Goal: Entertainment & Leisure: Consume media (video, audio)

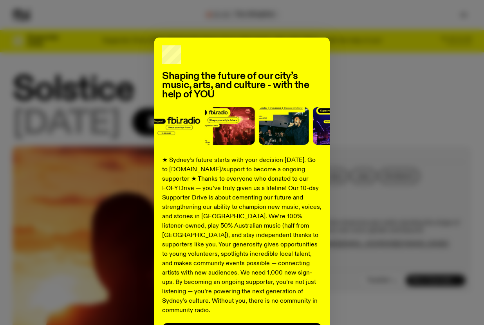
scroll to position [62, 0]
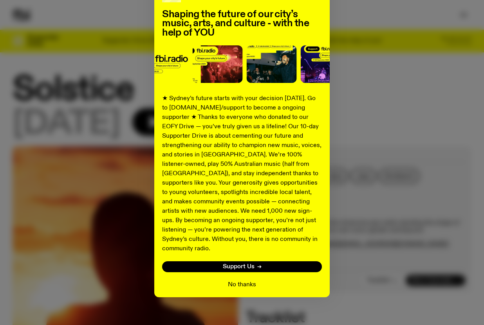
click at [242, 280] on button "No thanks" at bounding box center [242, 284] width 28 height 9
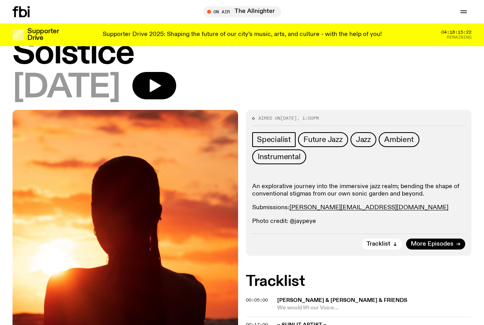
scroll to position [0, 0]
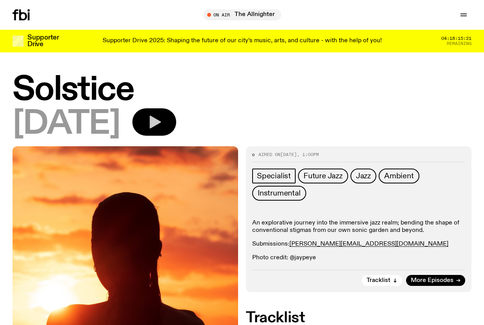
click at [161, 123] on icon "button" at bounding box center [155, 122] width 11 height 13
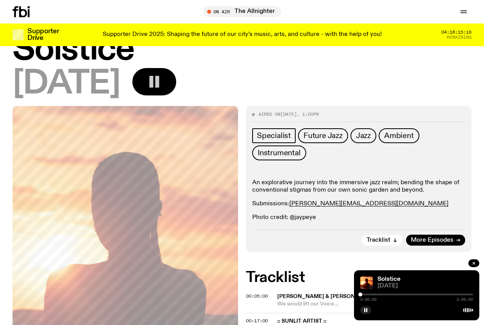
scroll to position [40, 0]
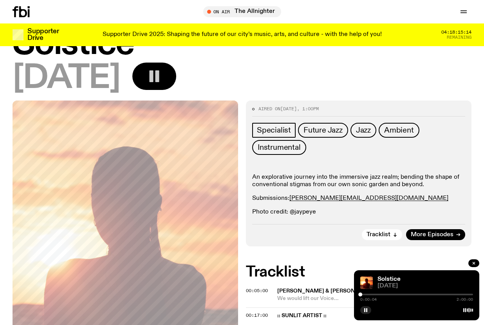
click at [365, 295] on div at bounding box center [416, 295] width 113 height 2
click at [368, 294] on div at bounding box center [416, 295] width 113 height 2
click at [369, 294] on div at bounding box center [368, 295] width 4 height 4
click at [372, 294] on div at bounding box center [416, 295] width 113 height 2
click at [374, 294] on div at bounding box center [416, 295] width 113 height 2
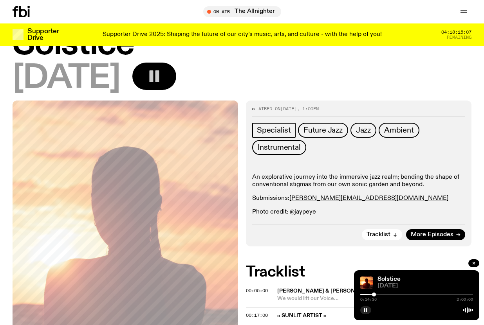
click at [376, 294] on div at bounding box center [416, 295] width 113 height 2
click at [375, 294] on div at bounding box center [375, 295] width 4 height 4
click at [379, 294] on div at bounding box center [416, 295] width 113 height 2
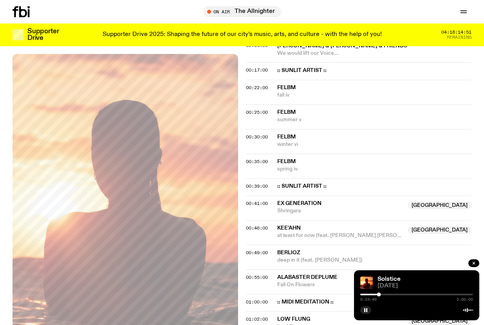
scroll to position [303, 0]
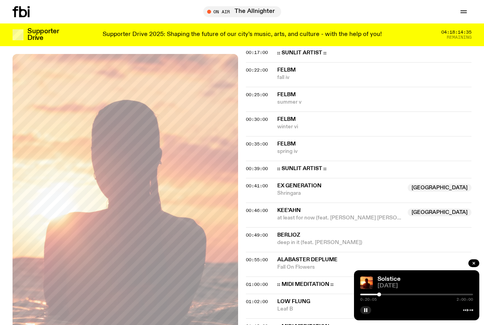
click at [20, 13] on icon at bounding box center [23, 11] width 8 height 11
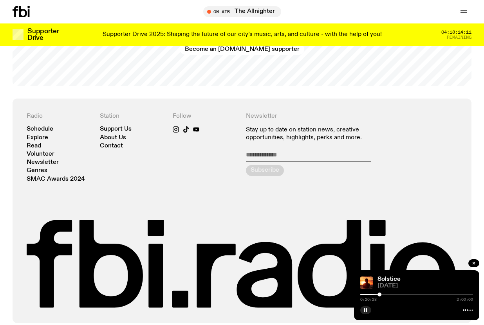
scroll to position [1567, 0]
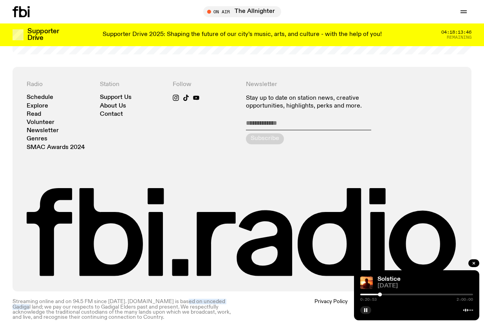
drag, startPoint x: 174, startPoint y: 294, endPoint x: 225, endPoint y: 295, distance: 51.3
click at [225, 299] on p "Streaming online and on 94.5 FM since [DATE]. [DOMAIN_NAME] is based on unceded…" at bounding box center [125, 309] width 225 height 21
copy p "unceded Gadigal land"
click at [384, 294] on div at bounding box center [416, 295] width 113 height 2
click at [387, 294] on div at bounding box center [416, 295] width 113 height 2
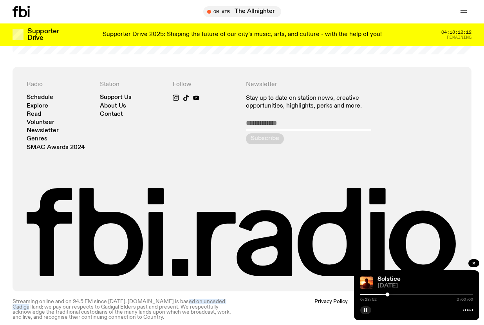
click at [386, 295] on div at bounding box center [387, 295] width 4 height 4
click at [387, 295] on div at bounding box center [387, 295] width 4 height 4
click at [388, 295] on div at bounding box center [388, 295] width 4 height 4
click at [390, 295] on div at bounding box center [416, 295] width 113 height 2
click at [393, 295] on div at bounding box center [416, 295] width 113 height 2
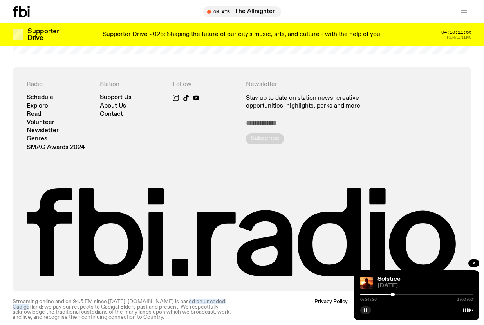
click at [395, 295] on div at bounding box center [416, 295] width 113 height 2
click at [391, 279] on link "Solstice" at bounding box center [388, 279] width 23 height 6
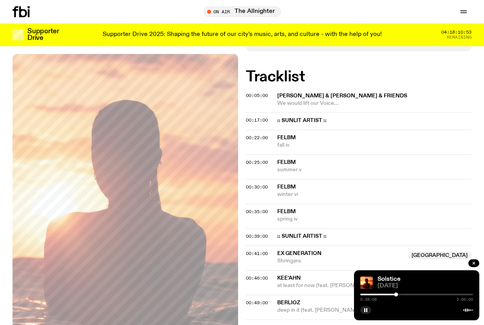
scroll to position [251, 0]
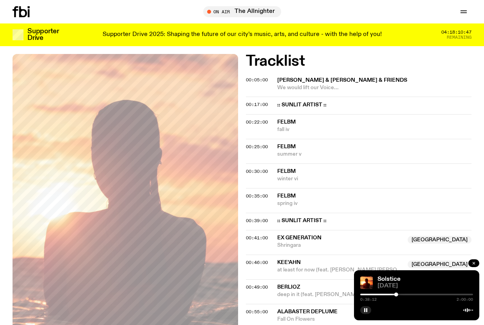
click at [474, 264] on icon "button" at bounding box center [473, 263] width 2 height 2
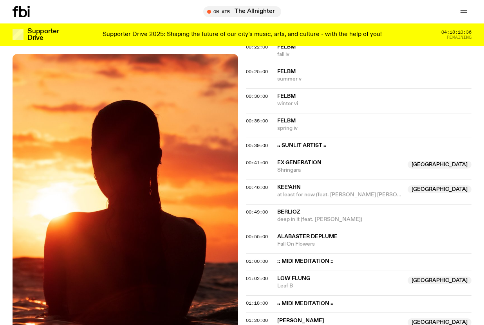
scroll to position [198, 0]
